Goal: Task Accomplishment & Management: Manage account settings

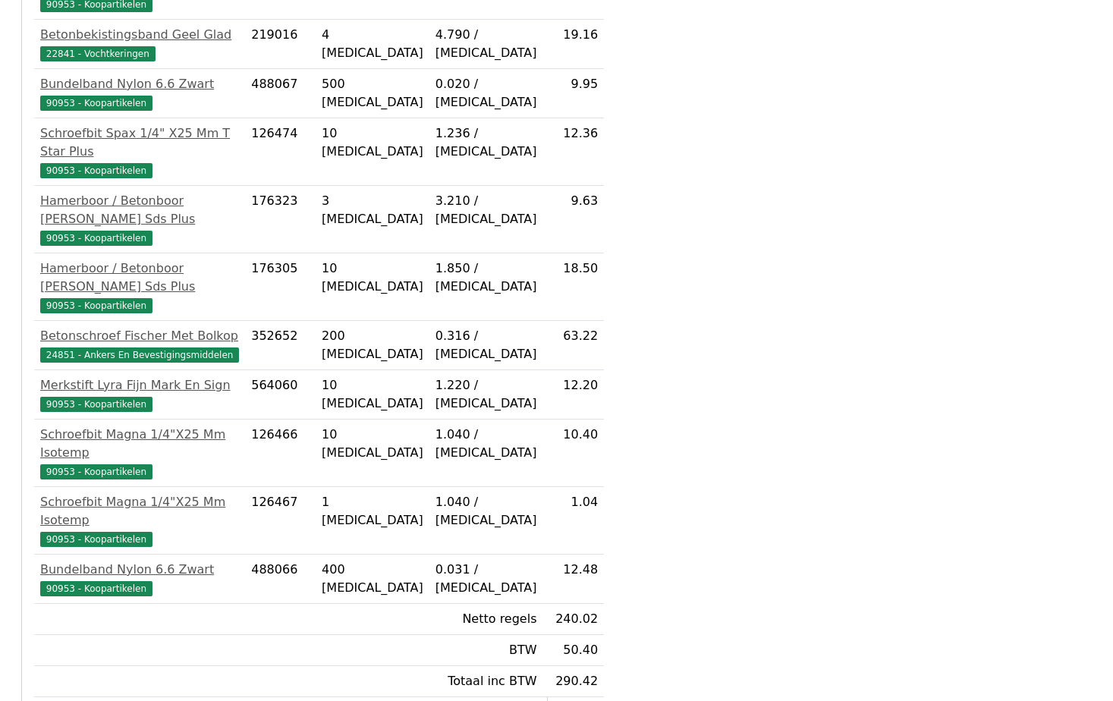
scroll to position [607, 0]
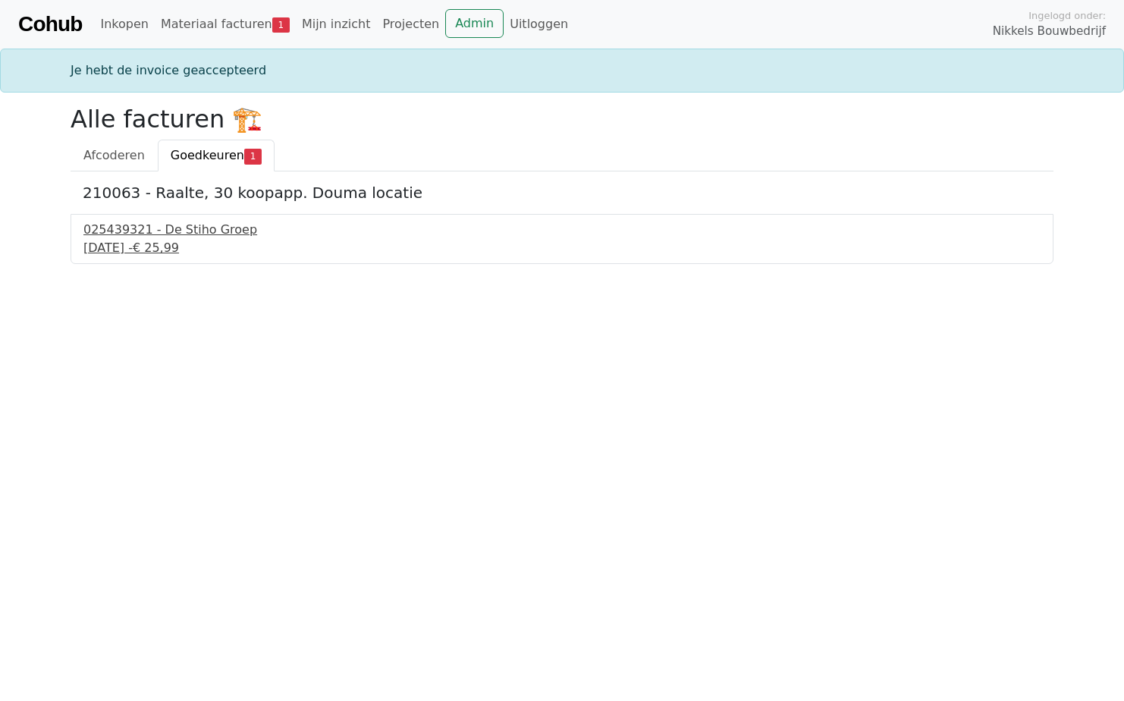
click at [159, 237] on div "025439321 - De Stiho Groep" at bounding box center [561, 230] width 957 height 18
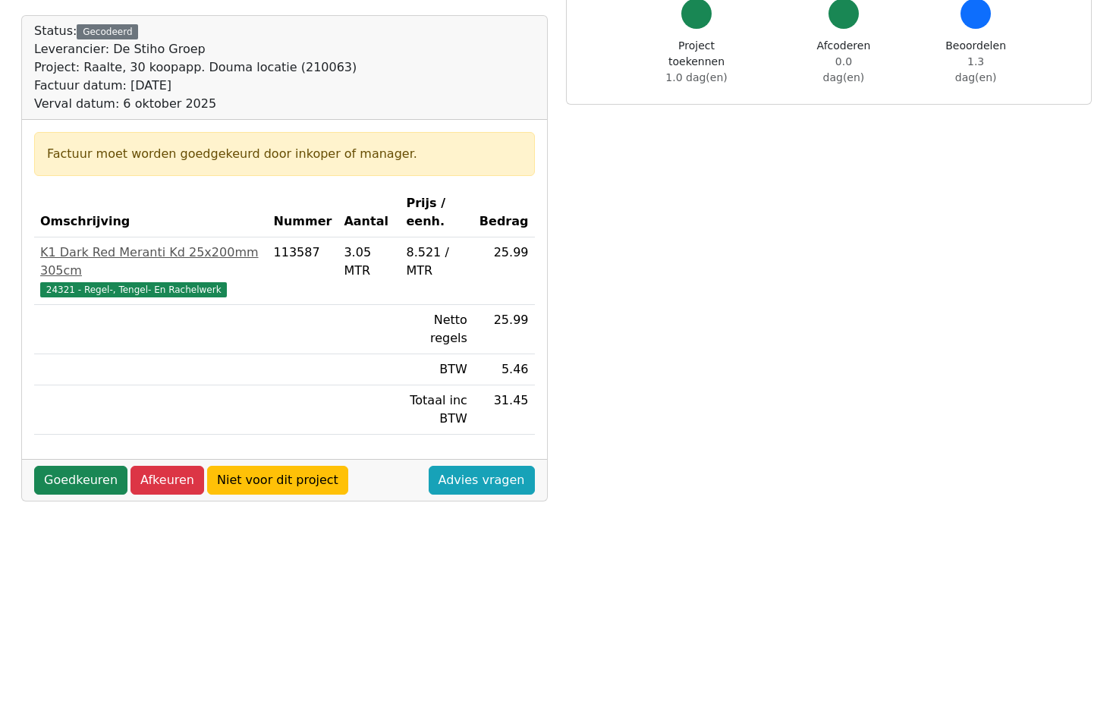
scroll to position [509, 0]
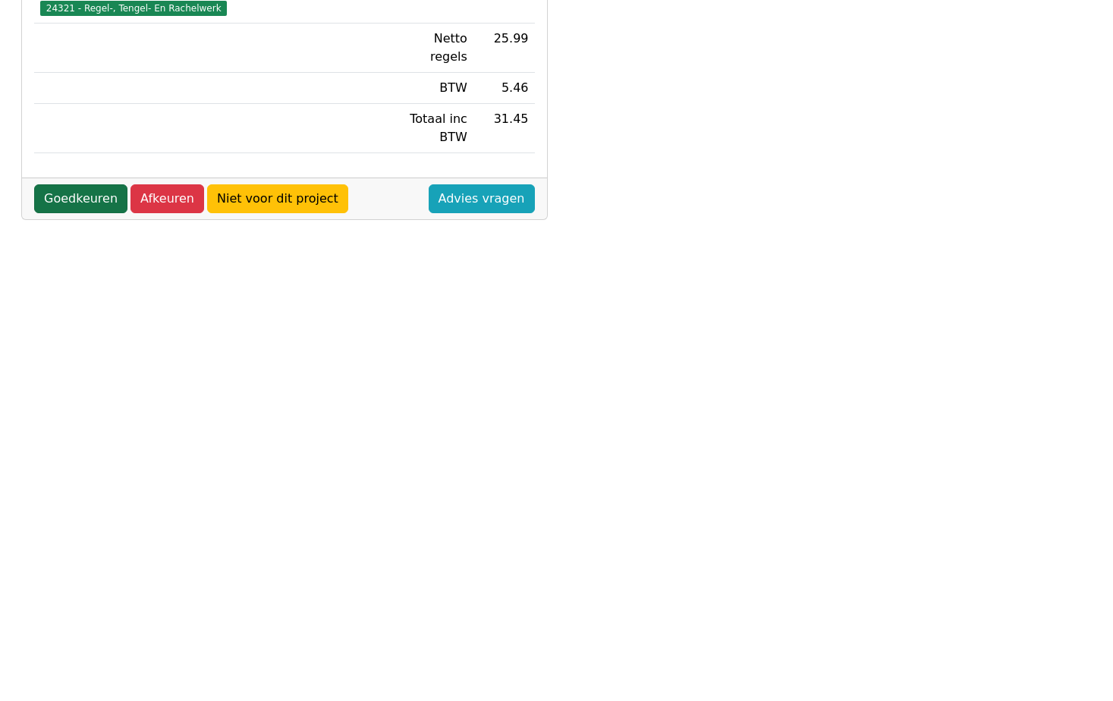
click at [67, 184] on link "Goedkeuren" at bounding box center [80, 198] width 93 height 29
